Goal: Transaction & Acquisition: Obtain resource

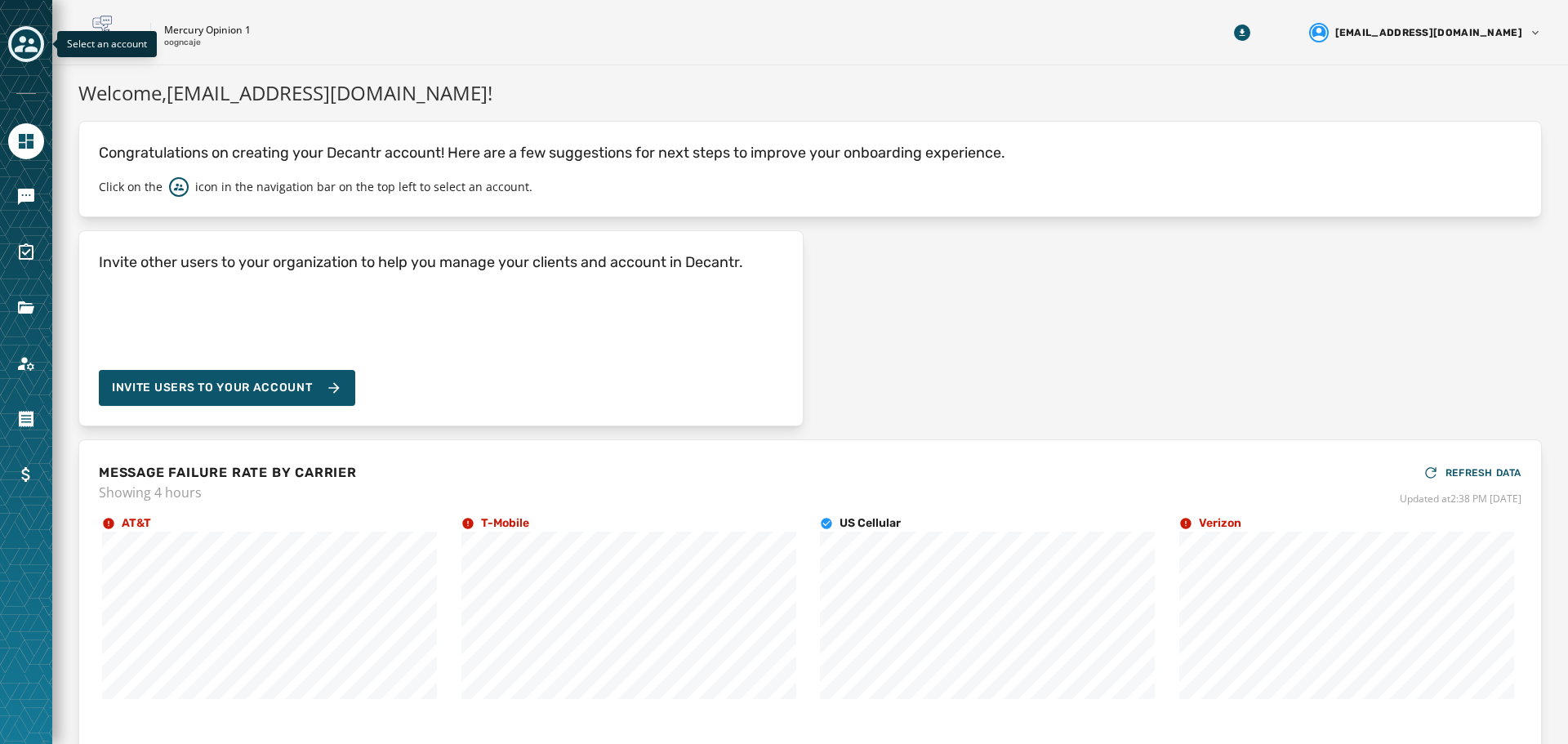
click at [34, 49] on icon "Toggle account select drawer" at bounding box center [25, 43] width 23 height 16
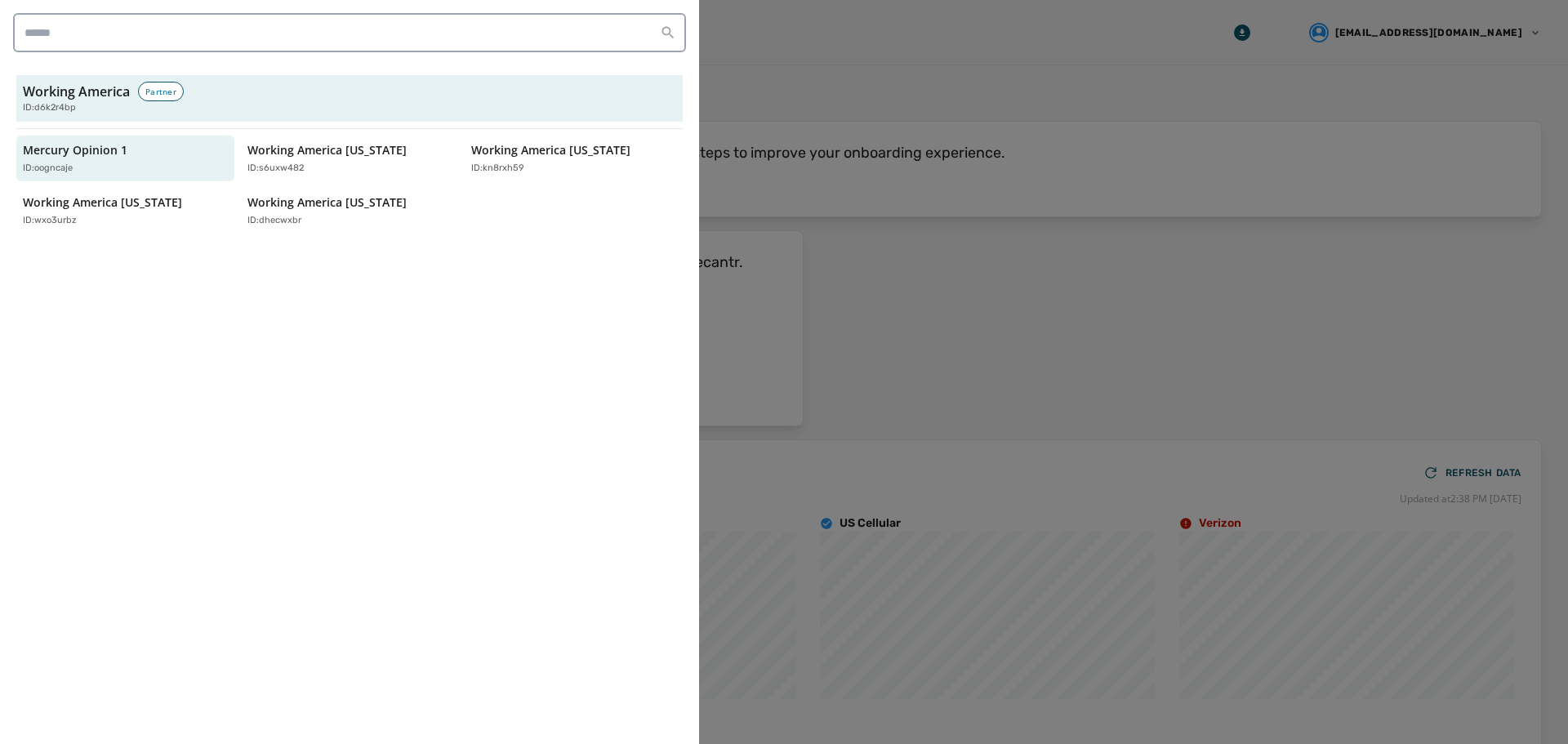
click at [932, 116] on div at bounding box center [784, 372] width 1568 height 744
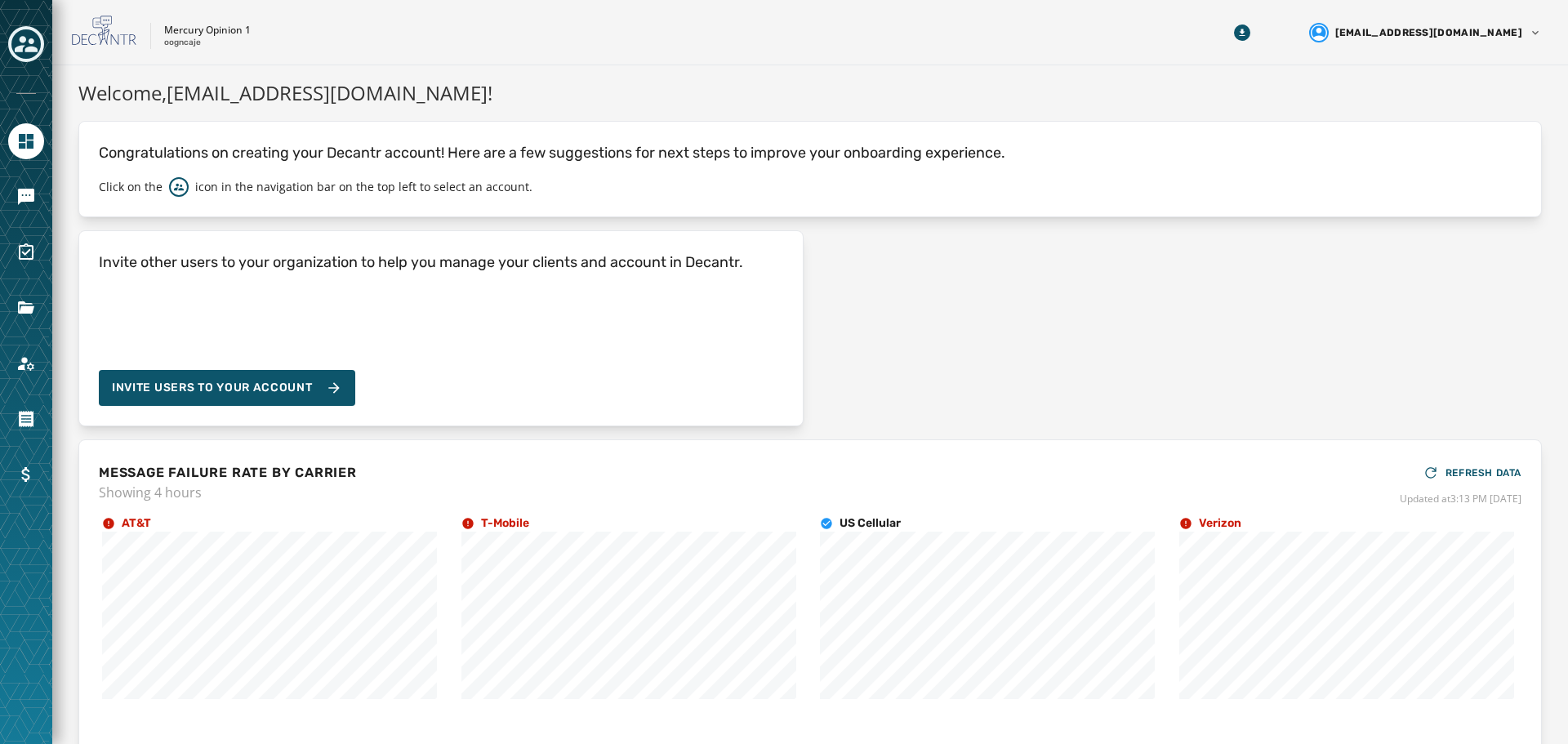
click at [18, 23] on div at bounding box center [26, 372] width 53 height 744
click at [11, 43] on button "Toggle account select drawer" at bounding box center [26, 44] width 36 height 36
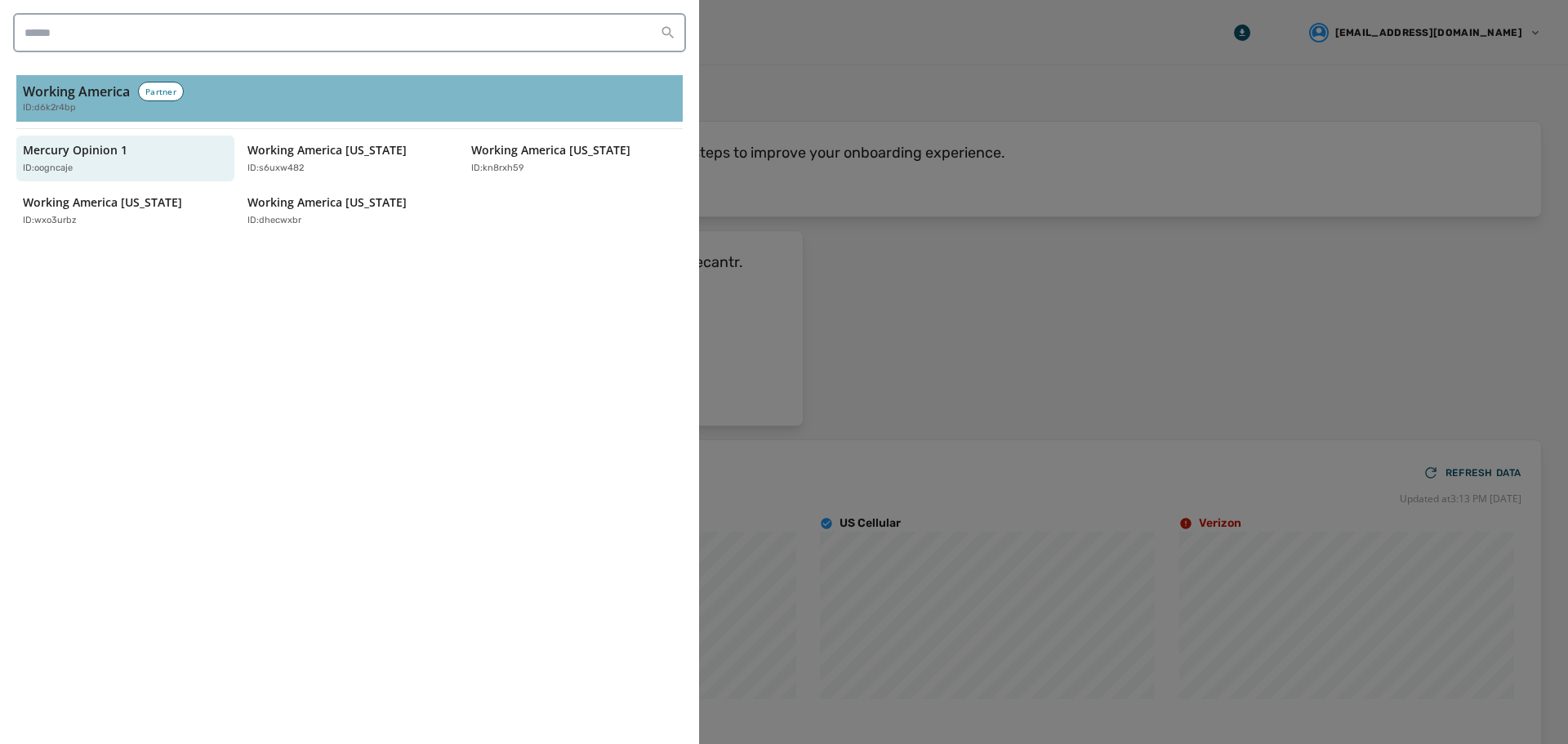
click at [101, 93] on h3 "Working America" at bounding box center [76, 91] width 107 height 19
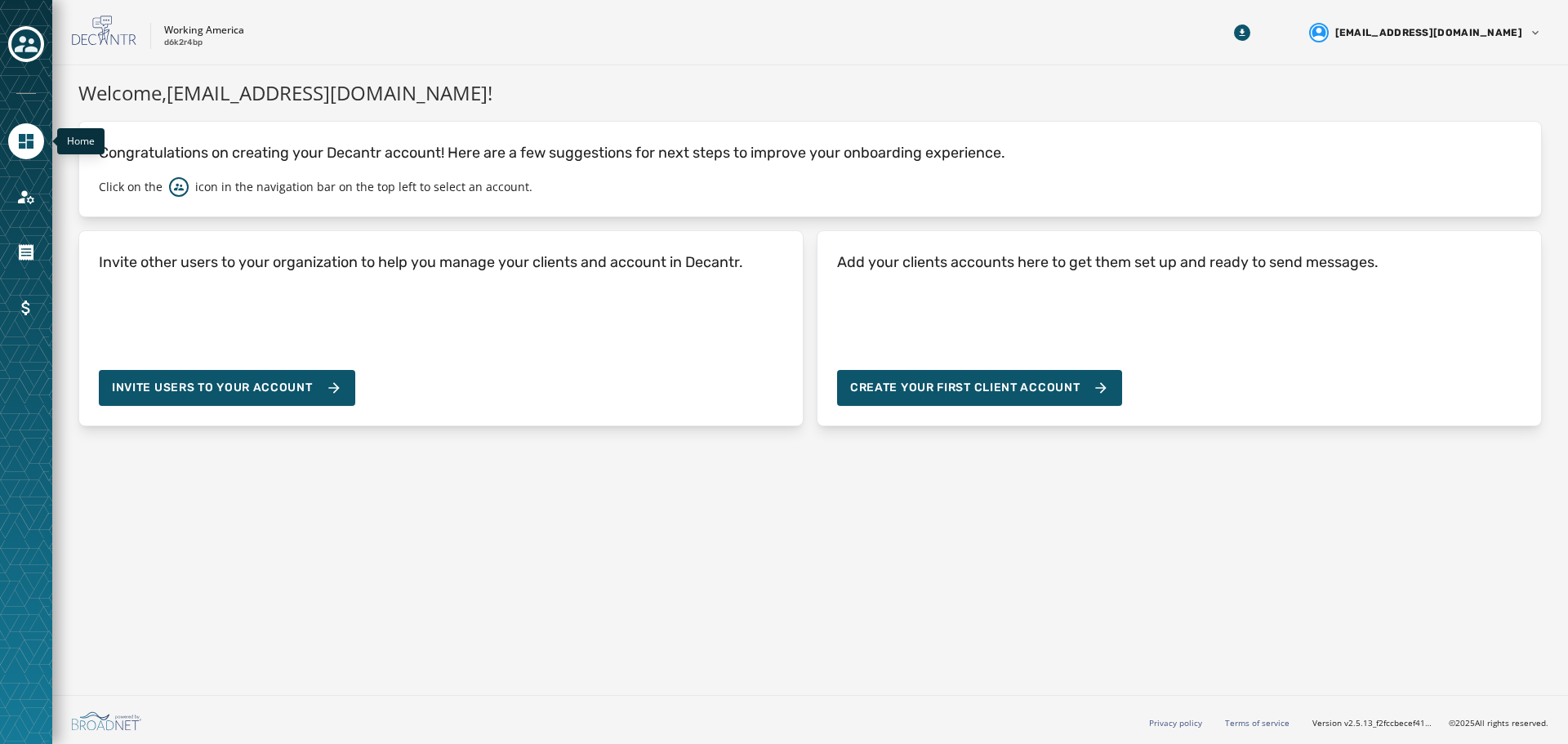
click at [34, 137] on icon "Navigate to Home" at bounding box center [25, 141] width 14 height 14
click at [28, 42] on icon "Toggle account select drawer" at bounding box center [25, 44] width 23 height 23
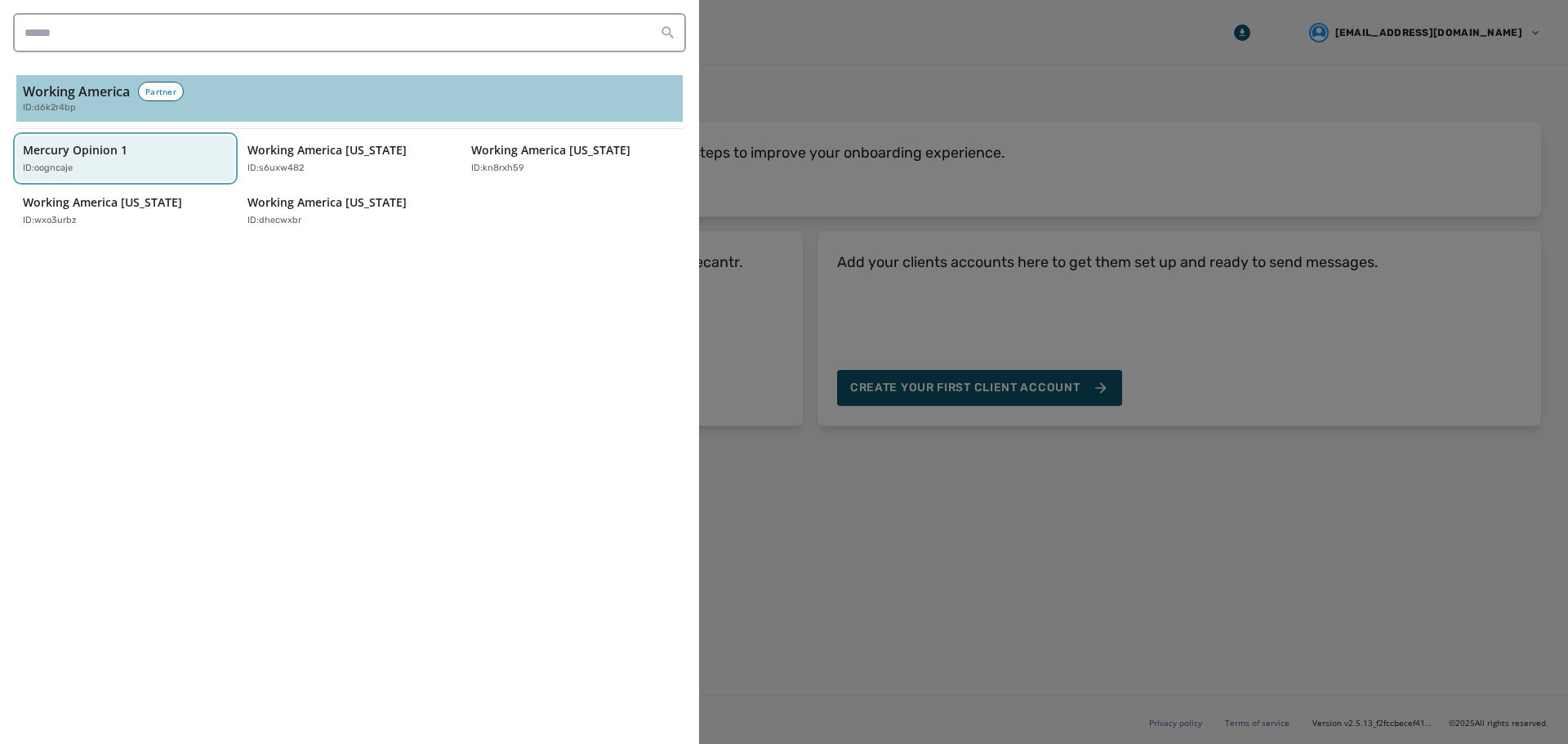
click at [79, 152] on p "Mercury Opinion 1" at bounding box center [75, 150] width 104 height 16
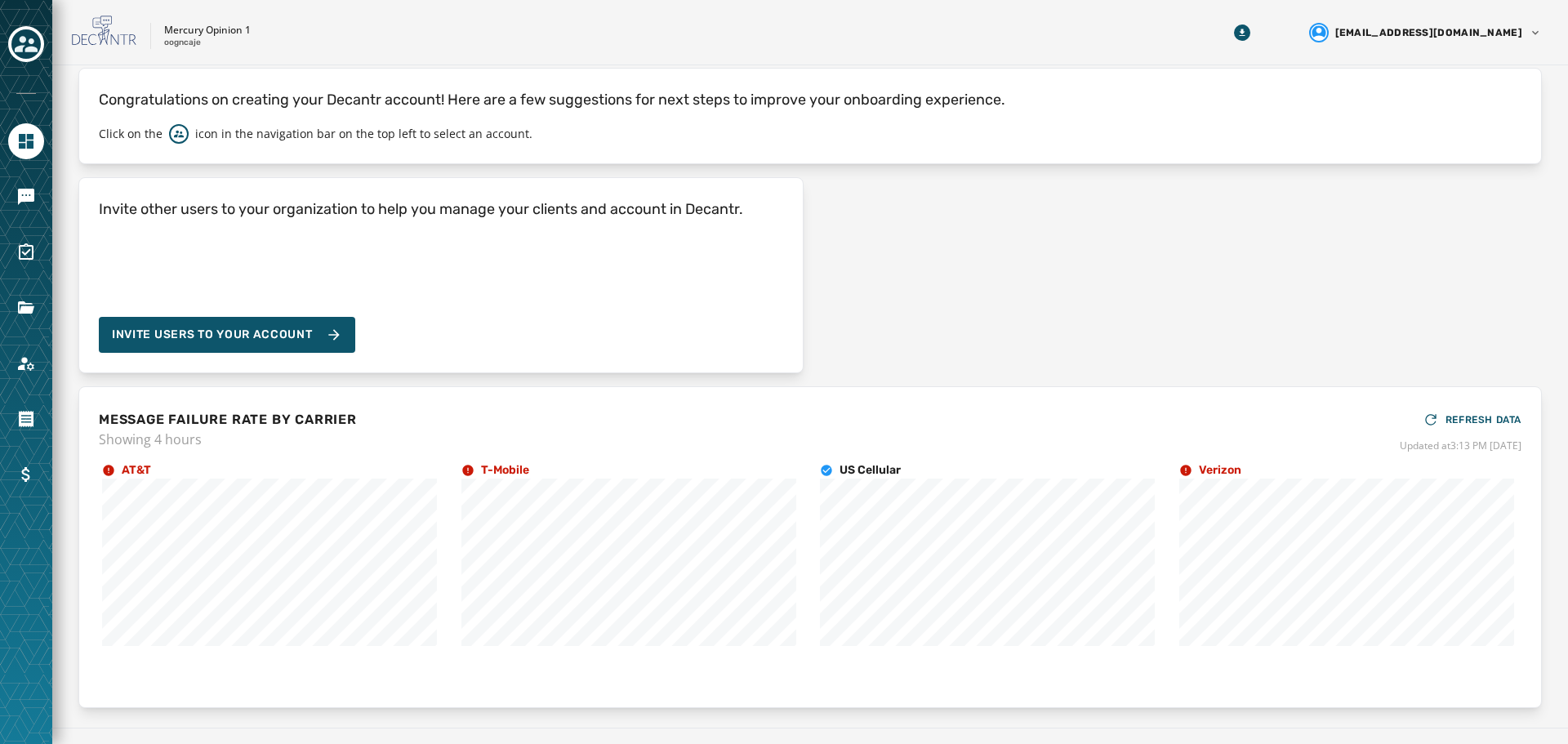
scroll to position [81, 0]
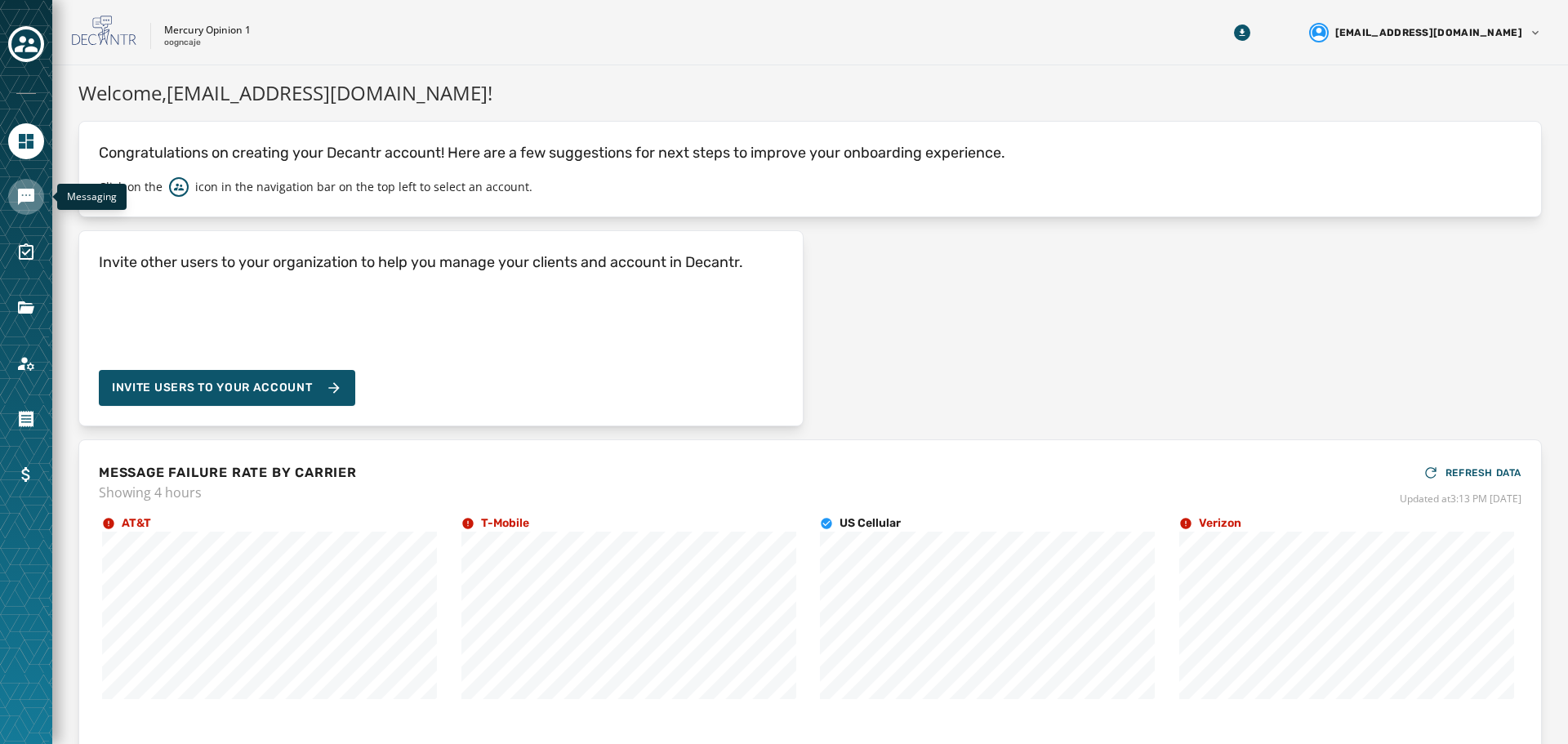
click at [25, 189] on icon "Navigate to Messaging" at bounding box center [25, 197] width 16 height 16
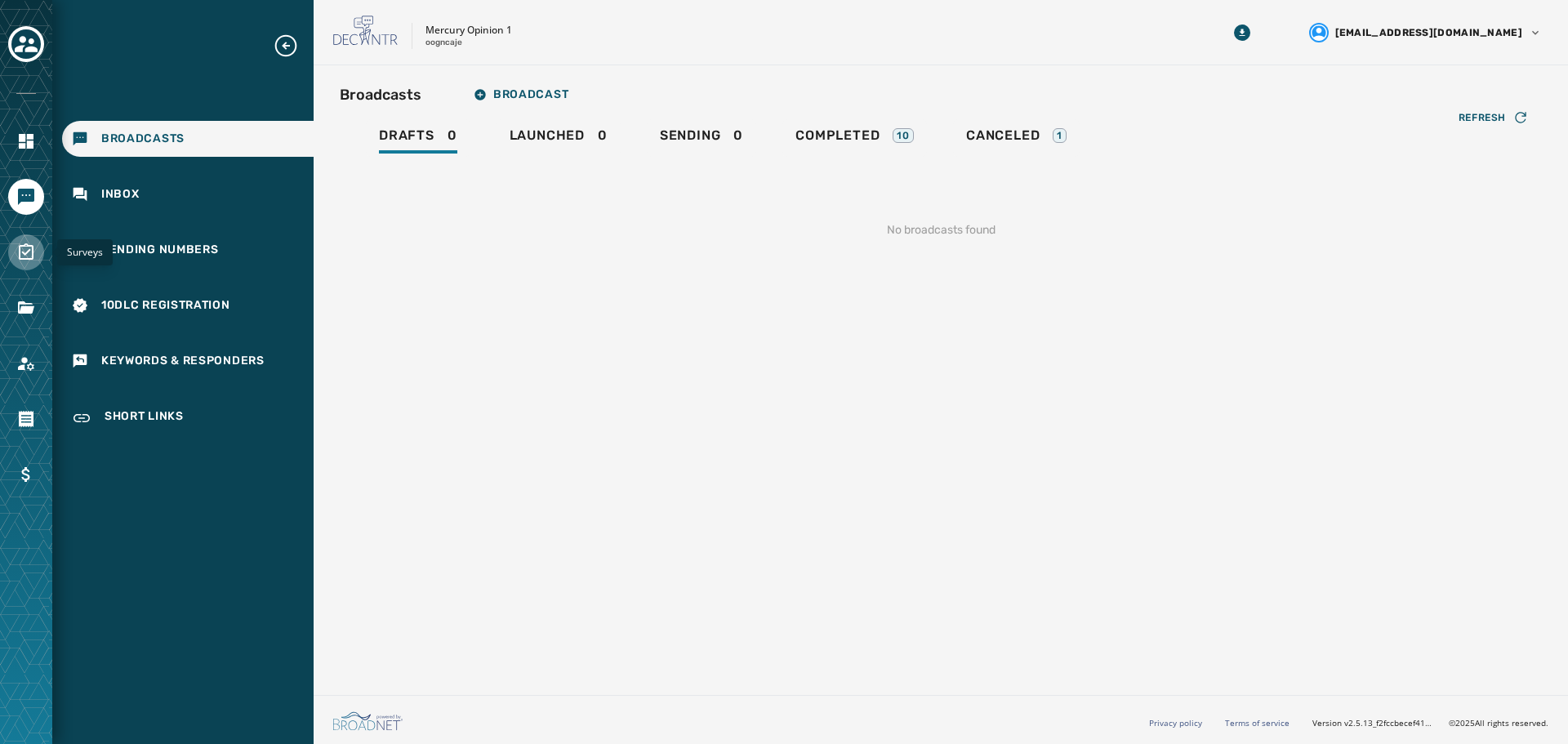
click at [31, 247] on icon "Navigate to Surveys" at bounding box center [25, 251] width 14 height 16
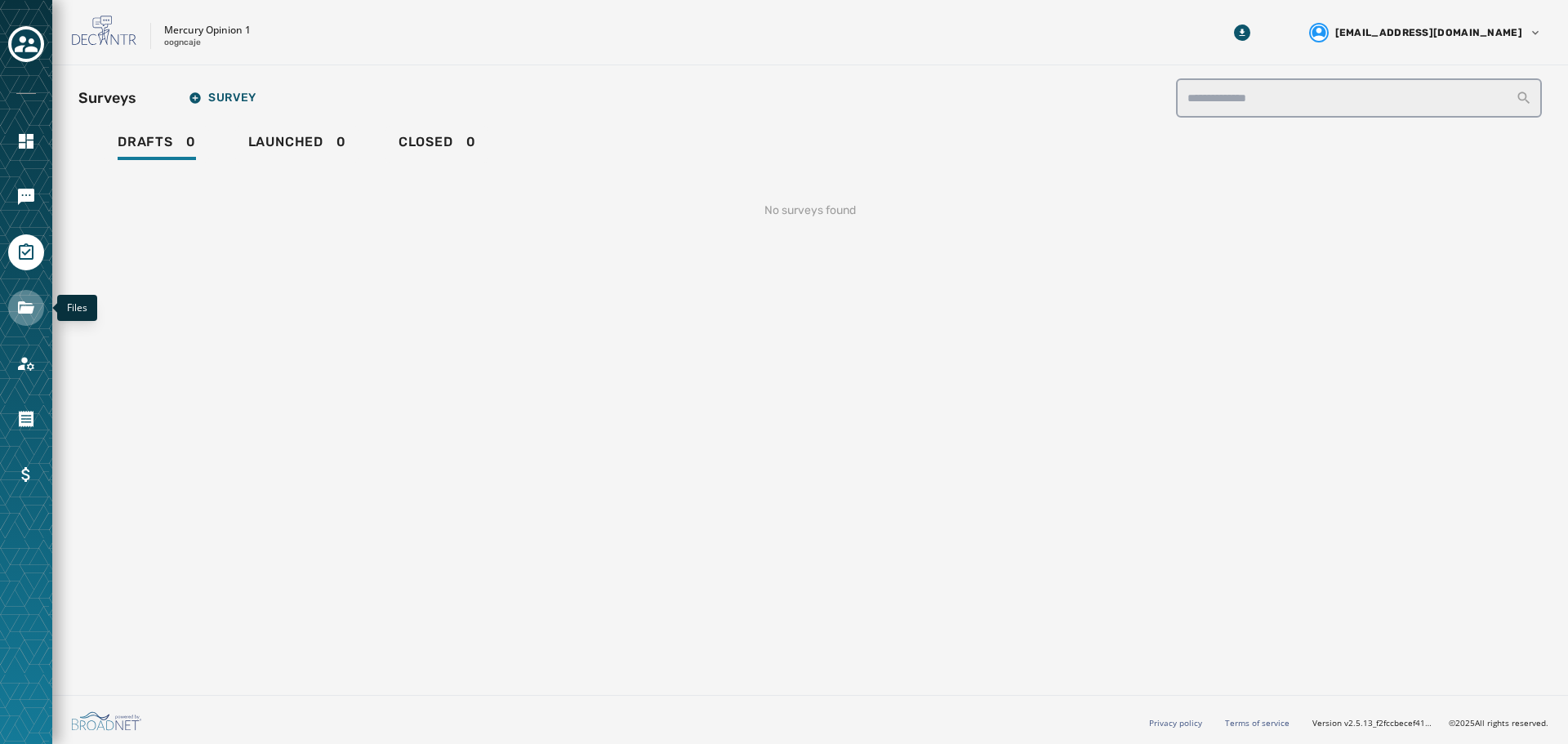
click at [22, 293] on link "Navigate to Files" at bounding box center [26, 308] width 36 height 36
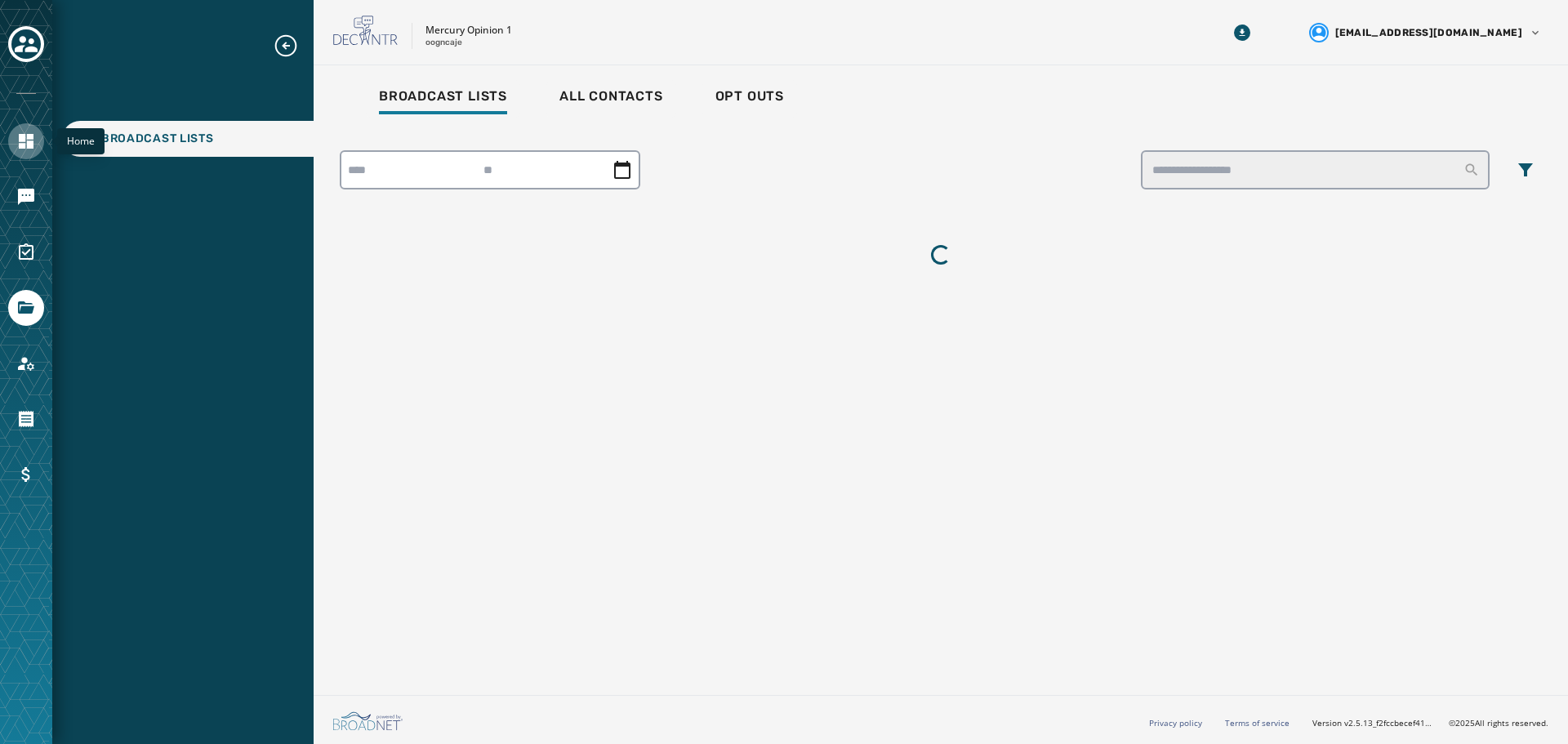
click at [26, 127] on link "Navigate to Home" at bounding box center [26, 142] width 36 height 36
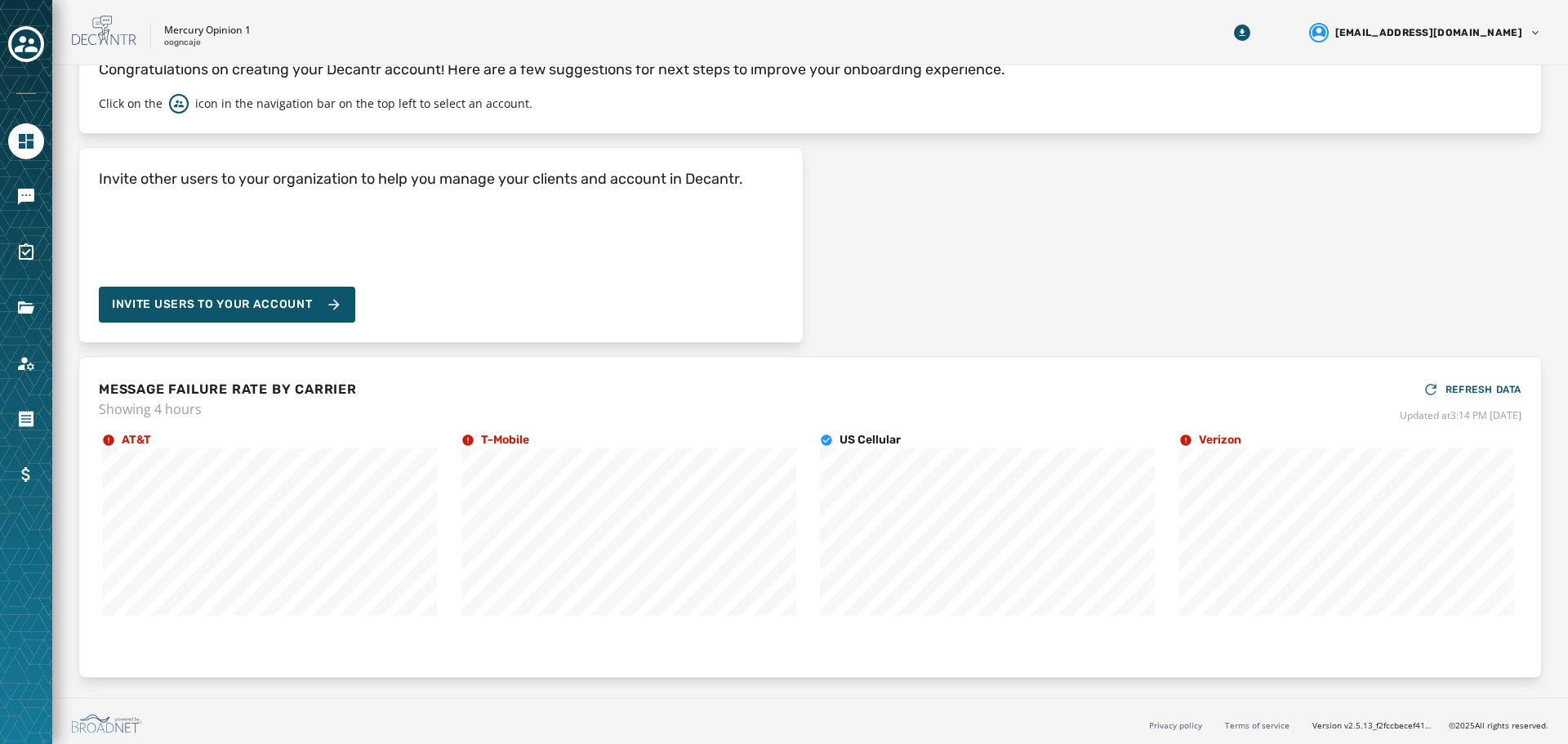
scroll to position [86, 0]
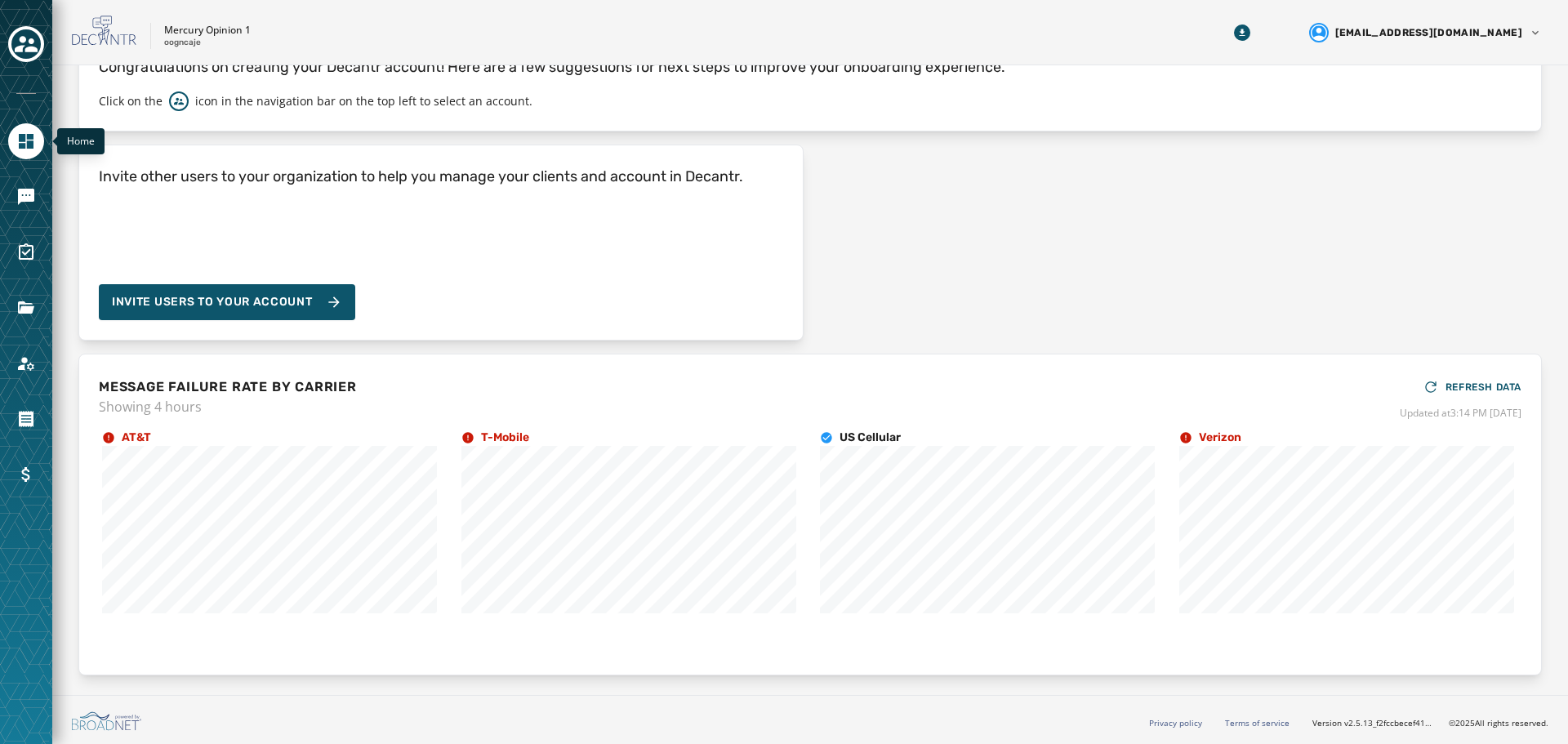
click at [27, 142] on icon "Navigate to Home" at bounding box center [25, 141] width 14 height 14
click at [33, 35] on icon "Toggle account select drawer" at bounding box center [25, 44] width 23 height 23
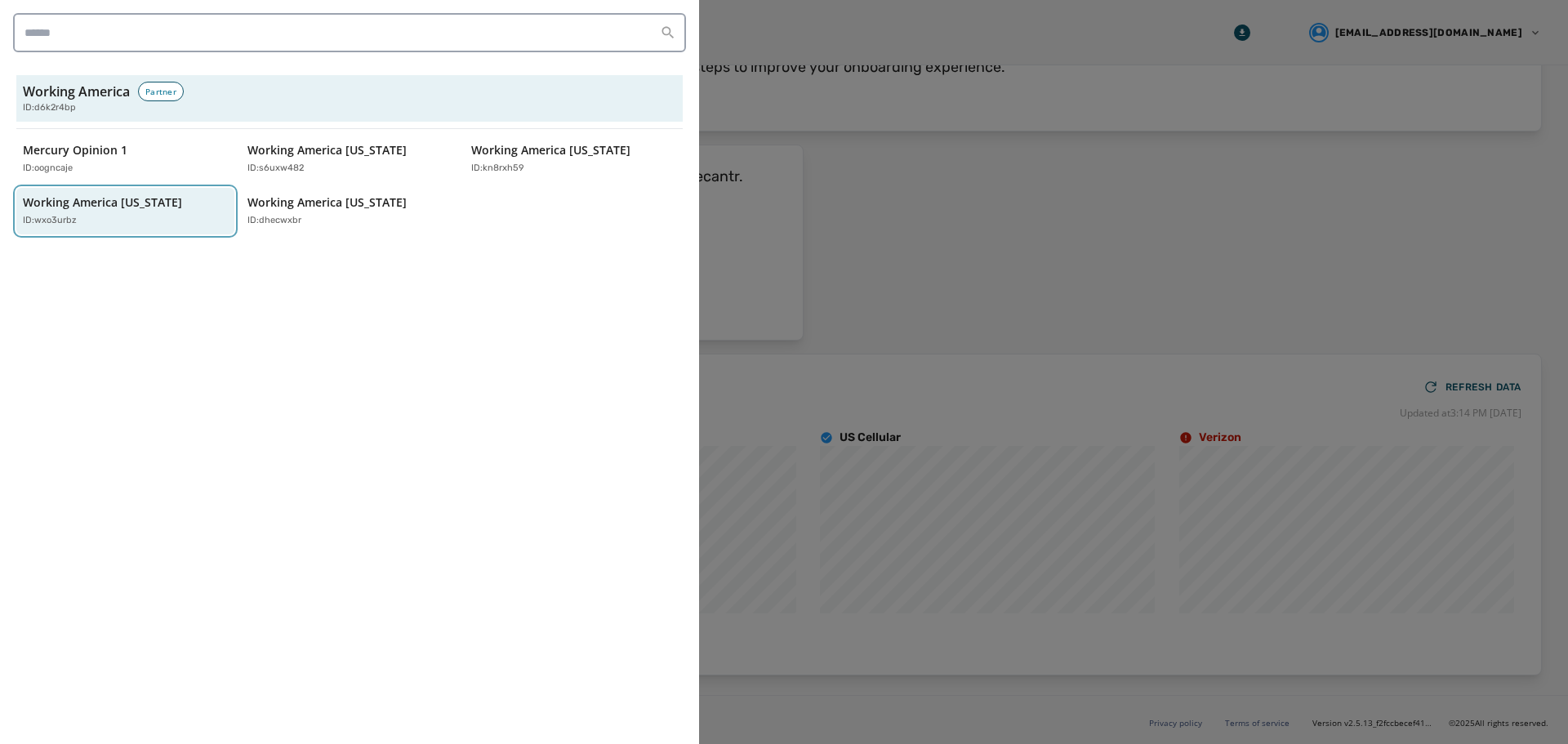
click at [138, 204] on p "Working America [US_STATE]" at bounding box center [103, 202] width 159 height 16
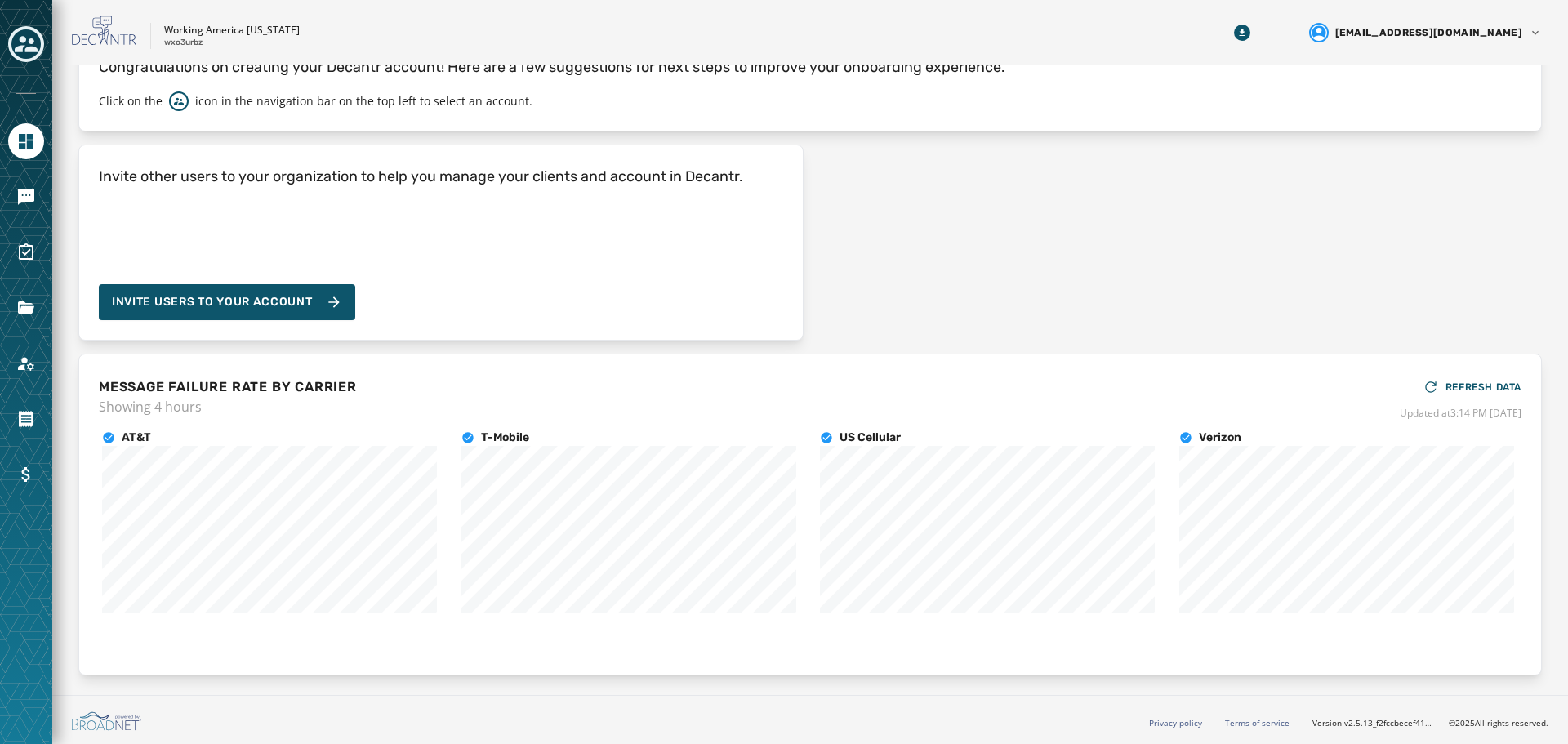
scroll to position [0, 0]
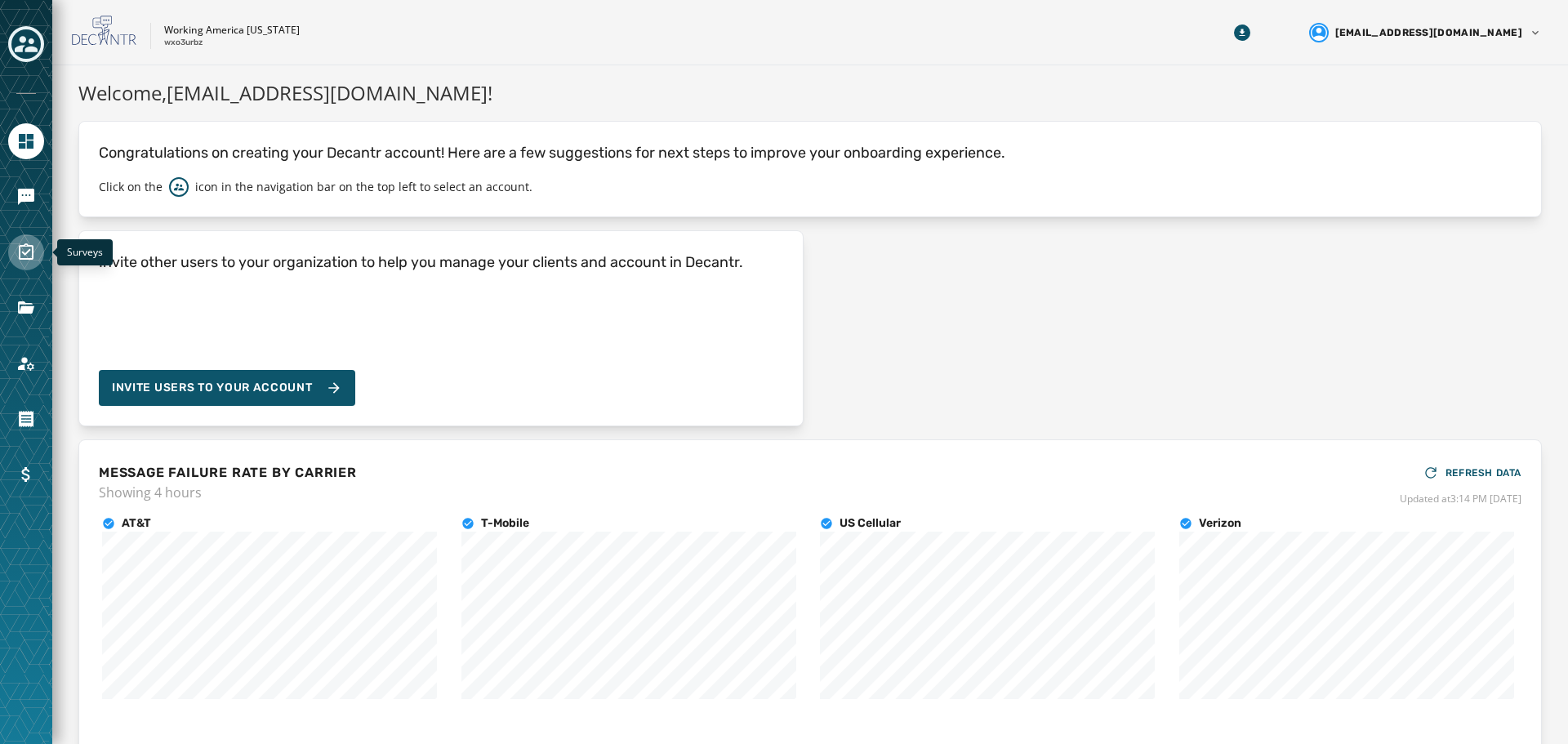
click at [24, 249] on icon "Navigate to Surveys" at bounding box center [25, 252] width 19 height 19
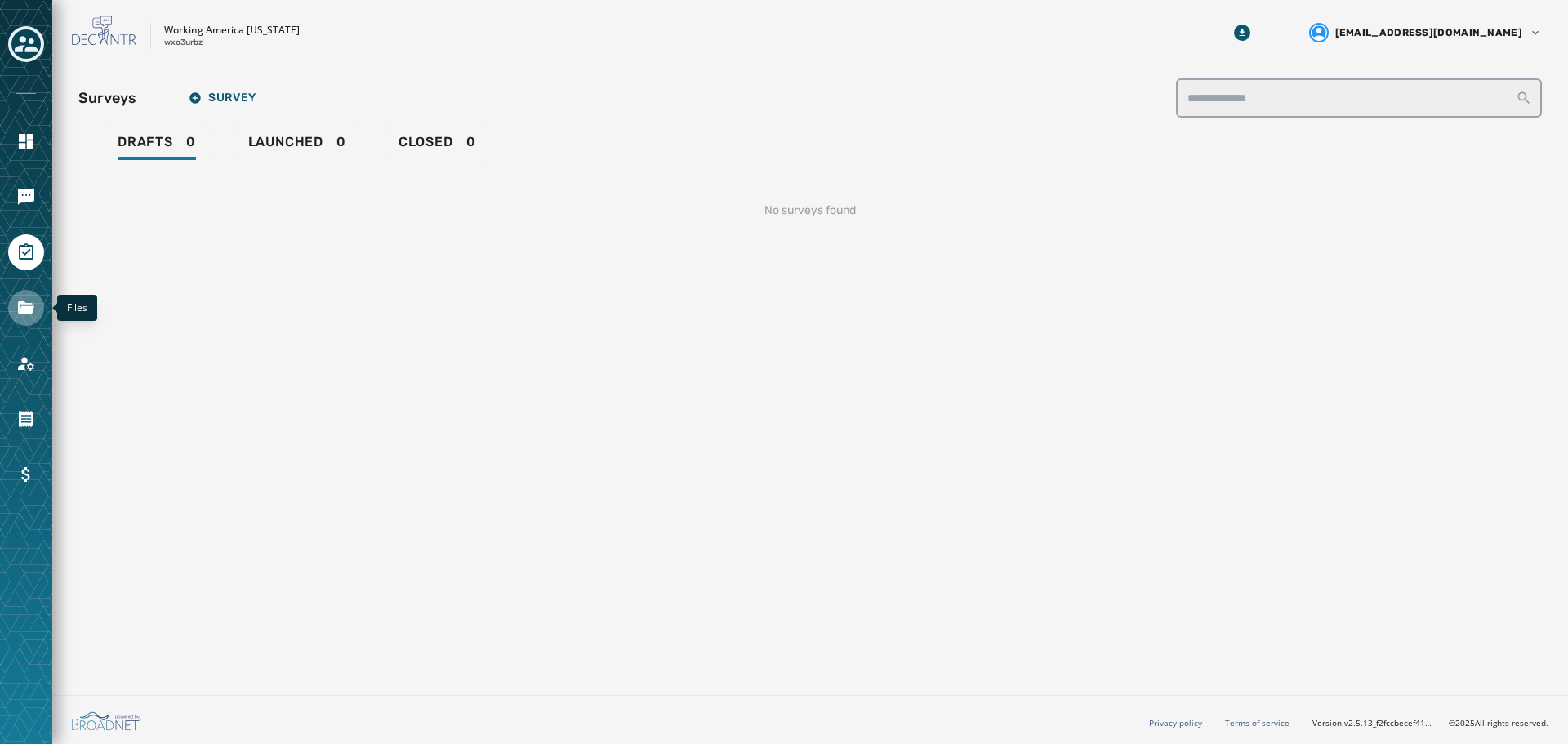
click at [29, 293] on link "Navigate to Files" at bounding box center [26, 308] width 36 height 36
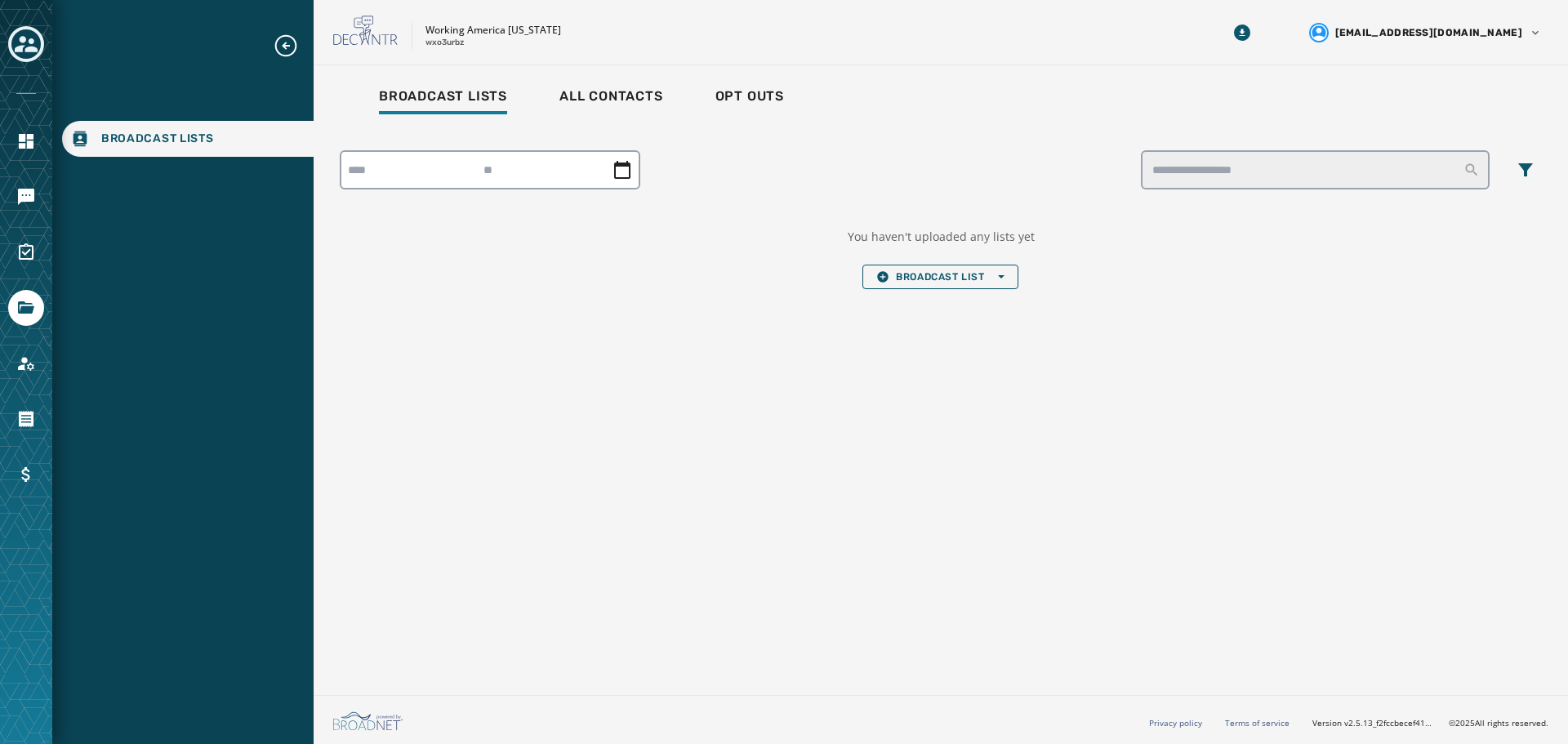
click at [47, 359] on div at bounding box center [26, 372] width 53 height 744
click at [11, 352] on div at bounding box center [26, 364] width 36 height 36
click at [31, 360] on icon "Navigate to Account" at bounding box center [25, 363] width 19 height 19
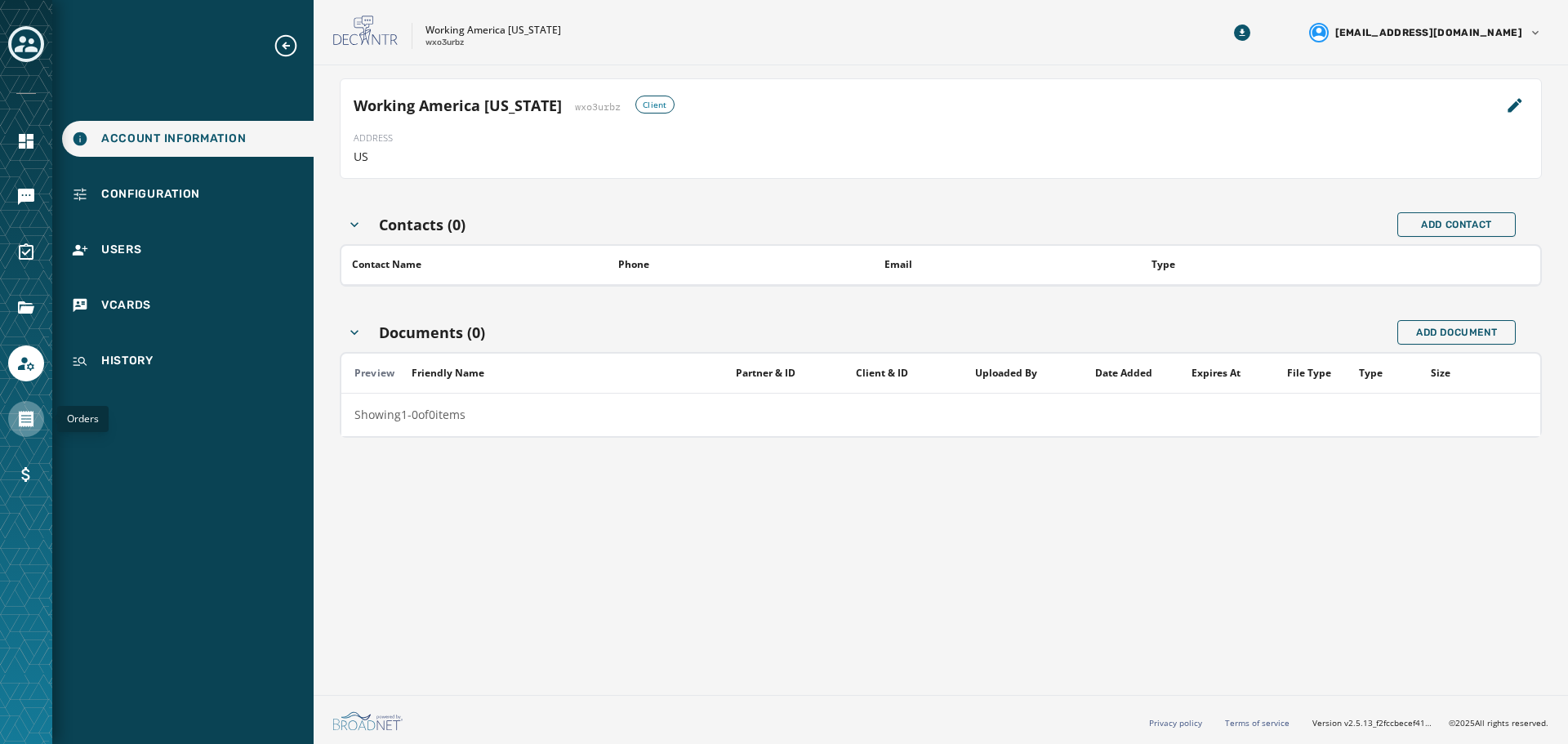
click at [15, 420] on link "Navigate to Orders" at bounding box center [26, 419] width 36 height 36
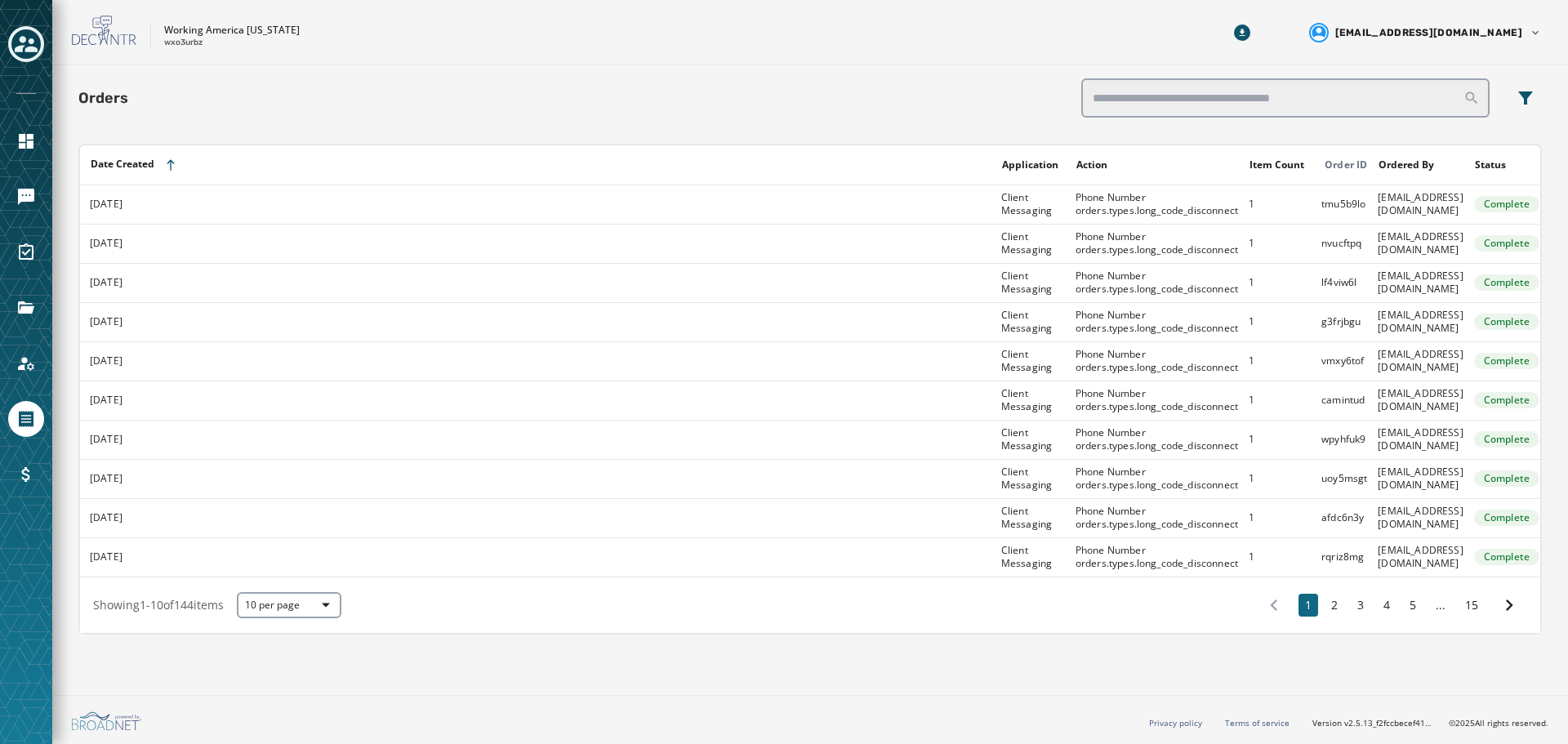
click at [1164, 204] on td "Phone Number orders.types.long_code_disconnect" at bounding box center [1153, 204] width 173 height 39
click at [14, 469] on link "Navigate to Billing" at bounding box center [26, 475] width 36 height 36
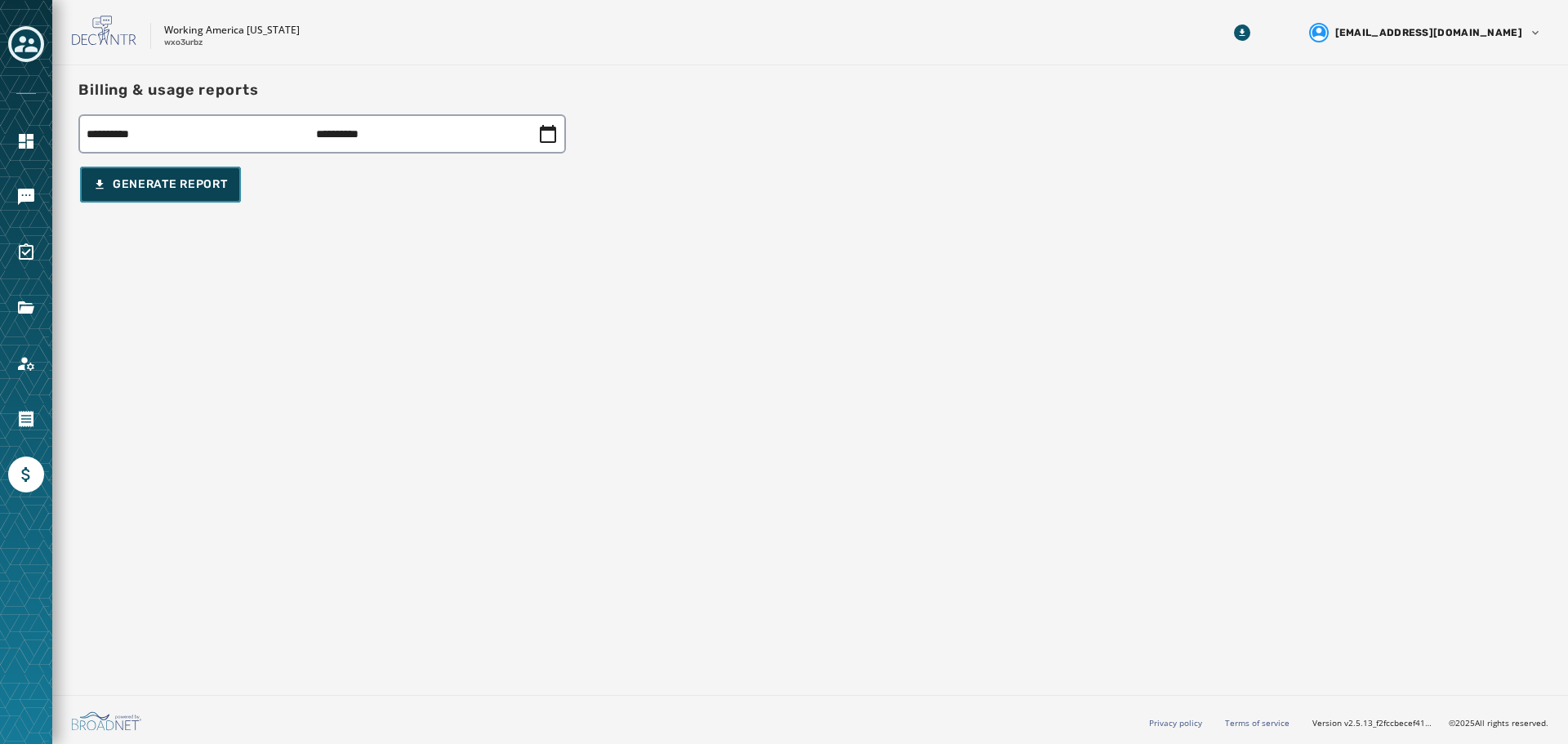
click at [128, 171] on button "Generate Report" at bounding box center [160, 185] width 161 height 36
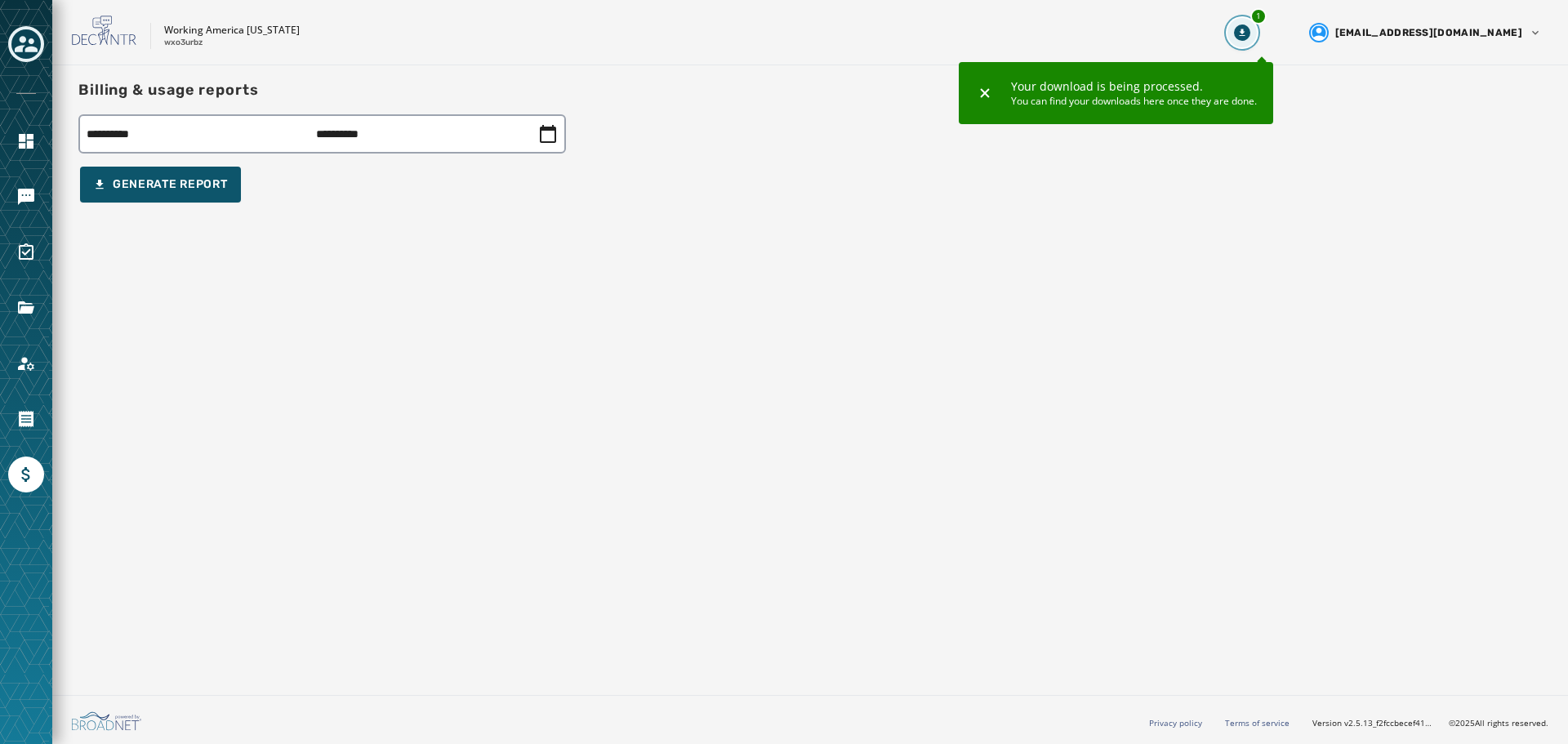
click at [1251, 36] on button "1" at bounding box center [1242, 32] width 30 height 30
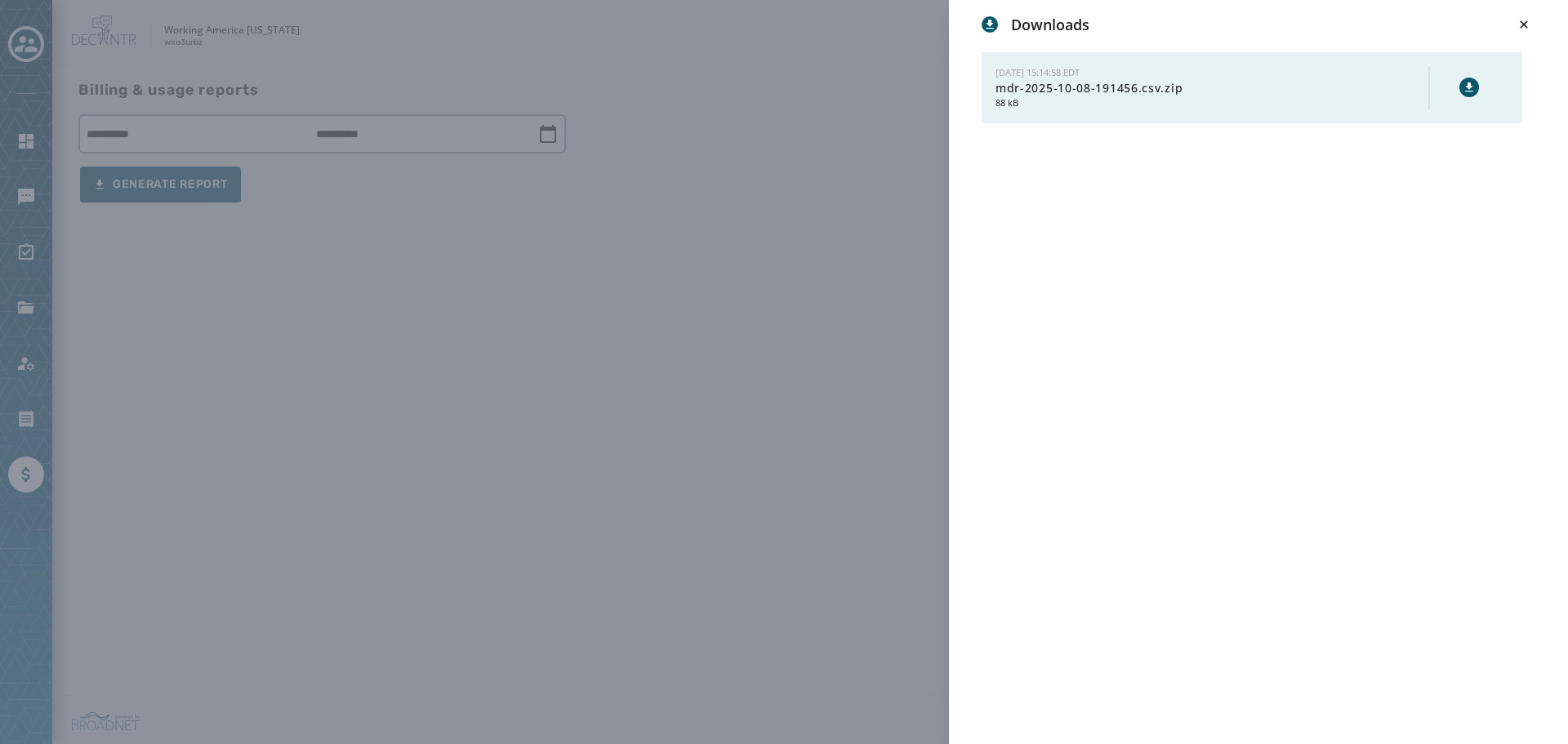
click at [1201, 87] on span "mdr-2025-10-08-191456.csv.zip" at bounding box center [1212, 87] width 433 height 16
click at [1465, 82] on icon at bounding box center [1469, 86] width 13 height 13
click at [1526, 12] on div "Downloads 10/8/2025 - 15:14:58 EDT mdr-2025-10-08-191456.csv.zip 88 kB" at bounding box center [1259, 385] width 619 height 770
click at [1524, 19] on icon at bounding box center [1524, 24] width 16 height 16
